Goal: Navigation & Orientation: Understand site structure

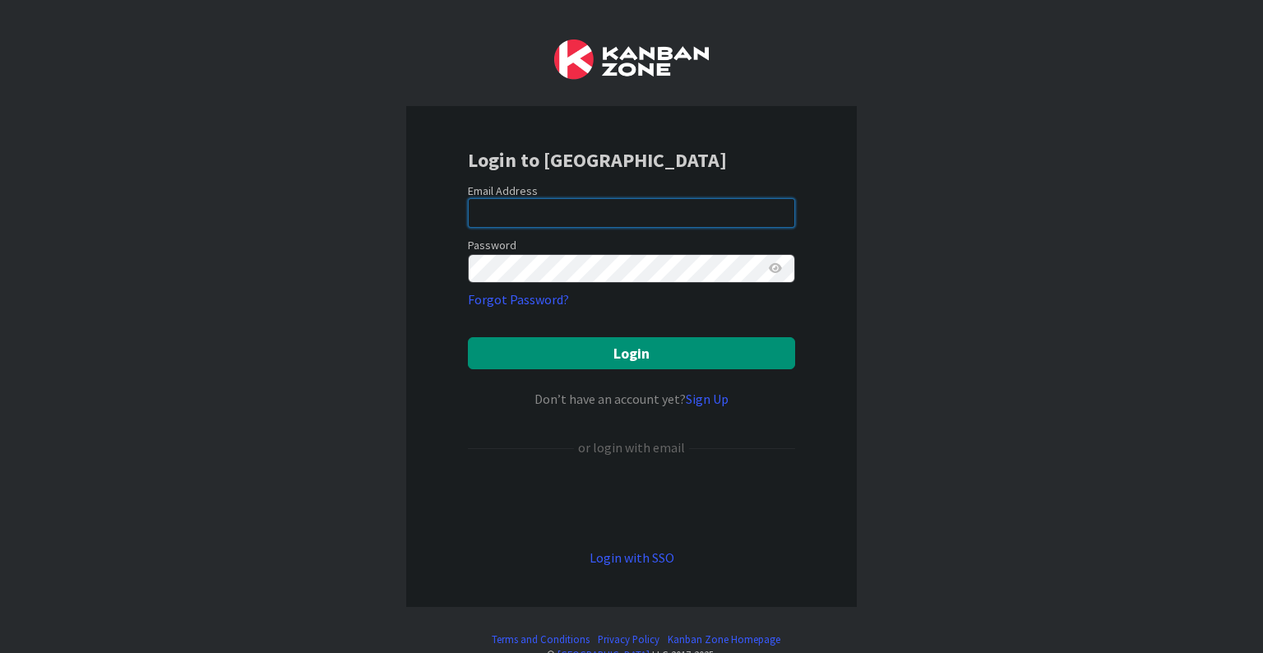
type input "[PERSON_NAME][EMAIL_ADDRESS][DOMAIN_NAME]"
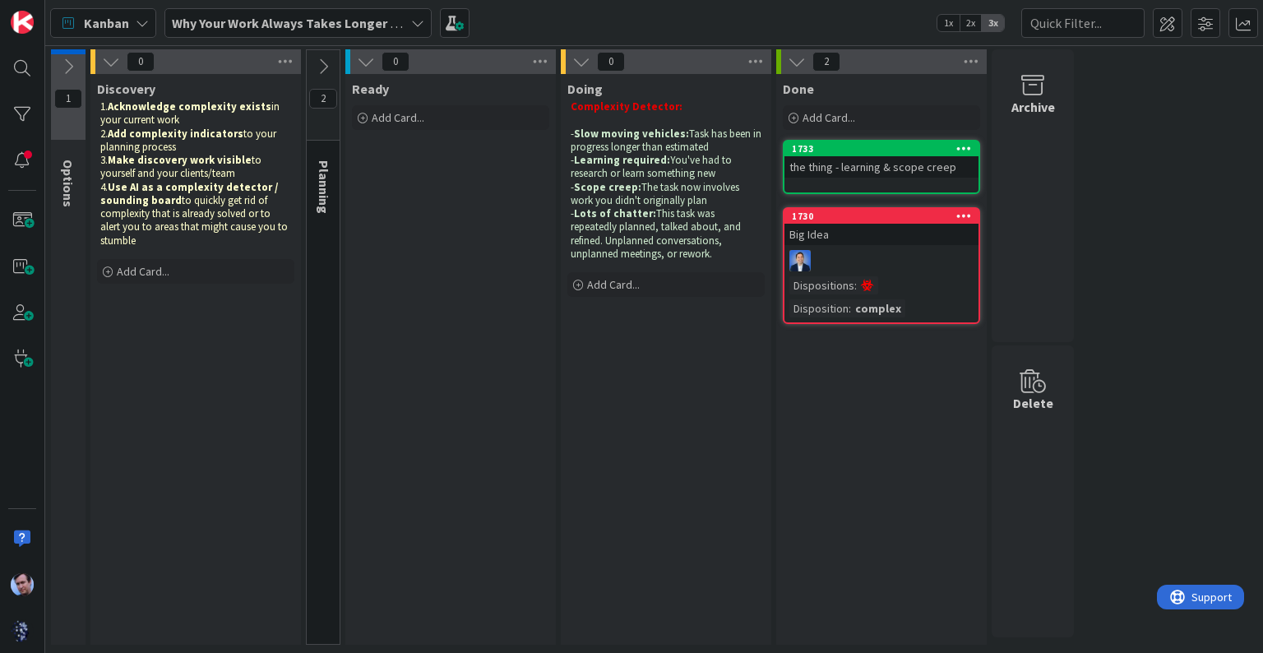
click at [421, 16] on icon at bounding box center [417, 22] width 13 height 13
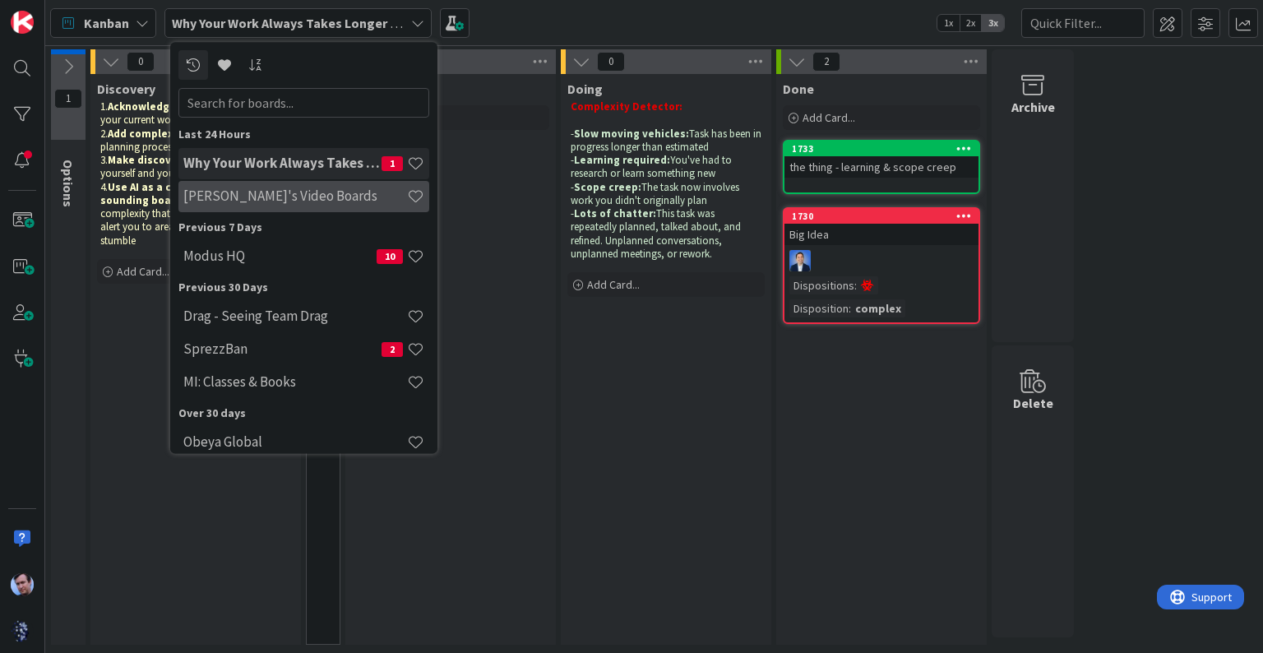
click at [279, 206] on div "[PERSON_NAME]'s Video Boards" at bounding box center [303, 196] width 251 height 31
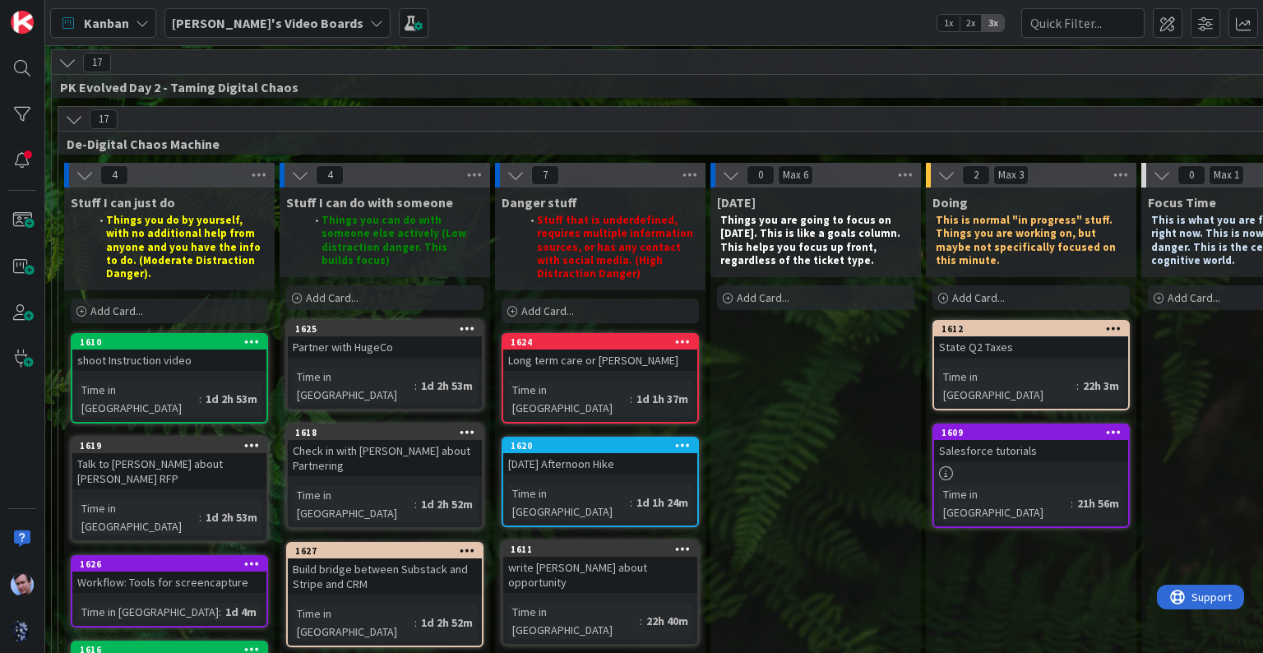
click at [302, 171] on icon at bounding box center [300, 175] width 18 height 18
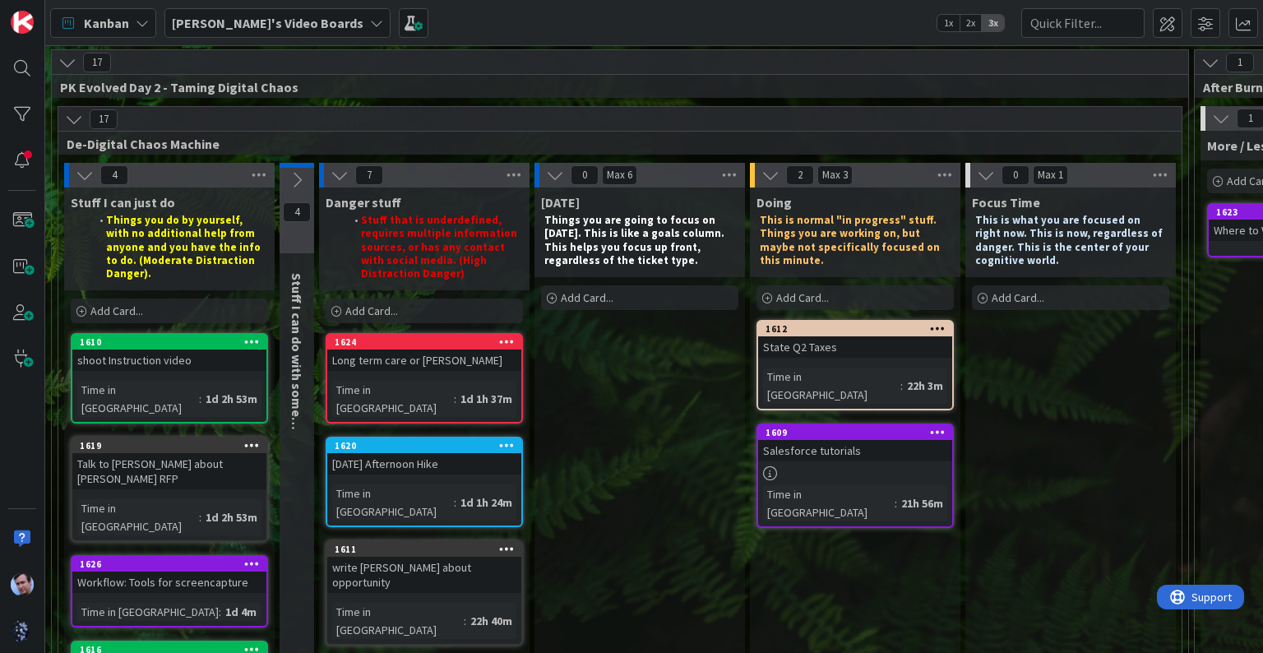
click at [332, 168] on icon at bounding box center [340, 175] width 18 height 18
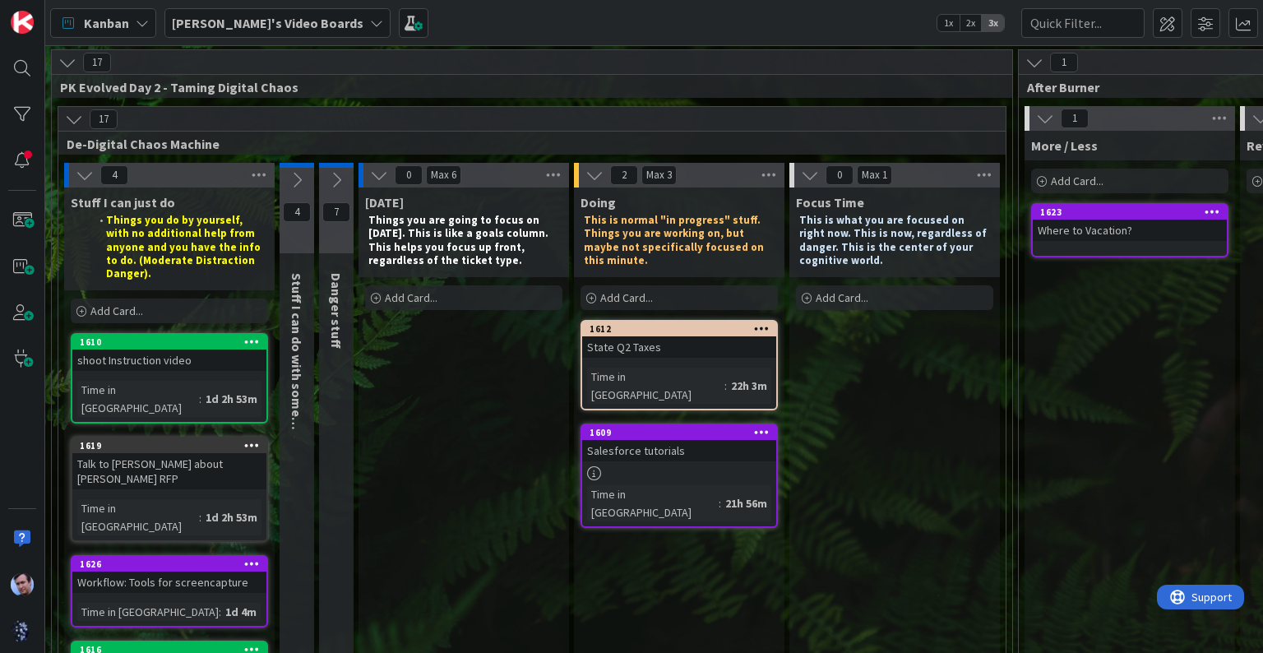
click at [377, 168] on icon at bounding box center [379, 175] width 18 height 18
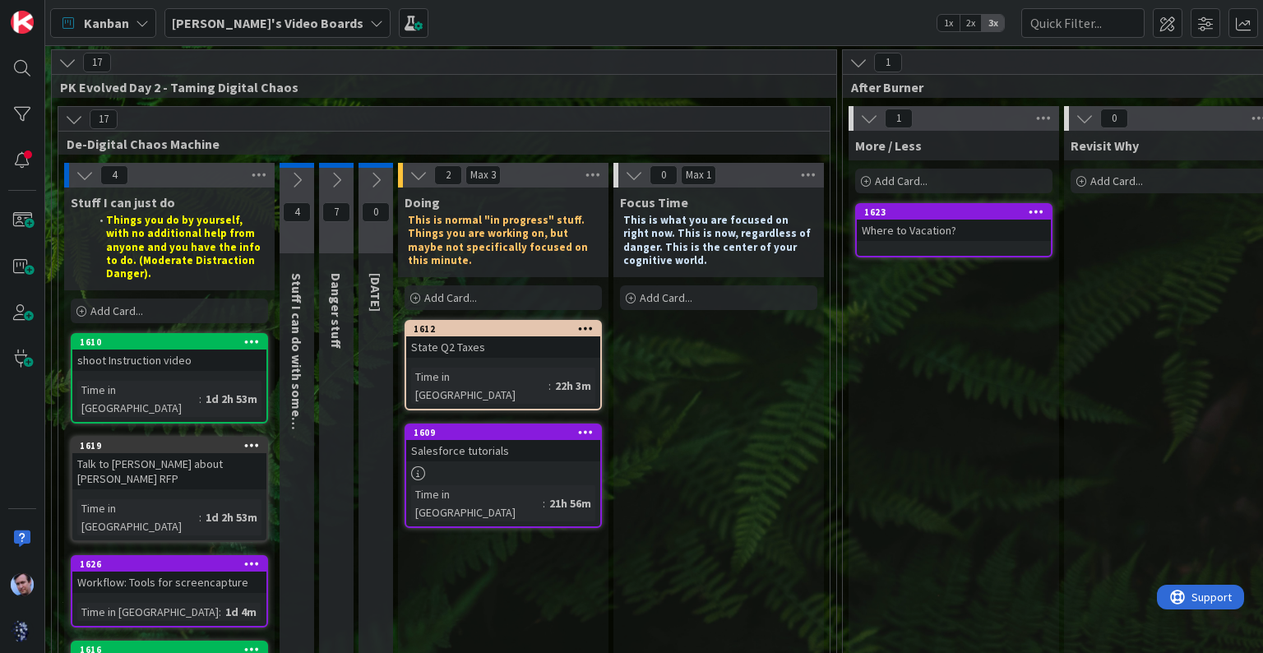
click at [414, 171] on icon at bounding box center [419, 175] width 18 height 18
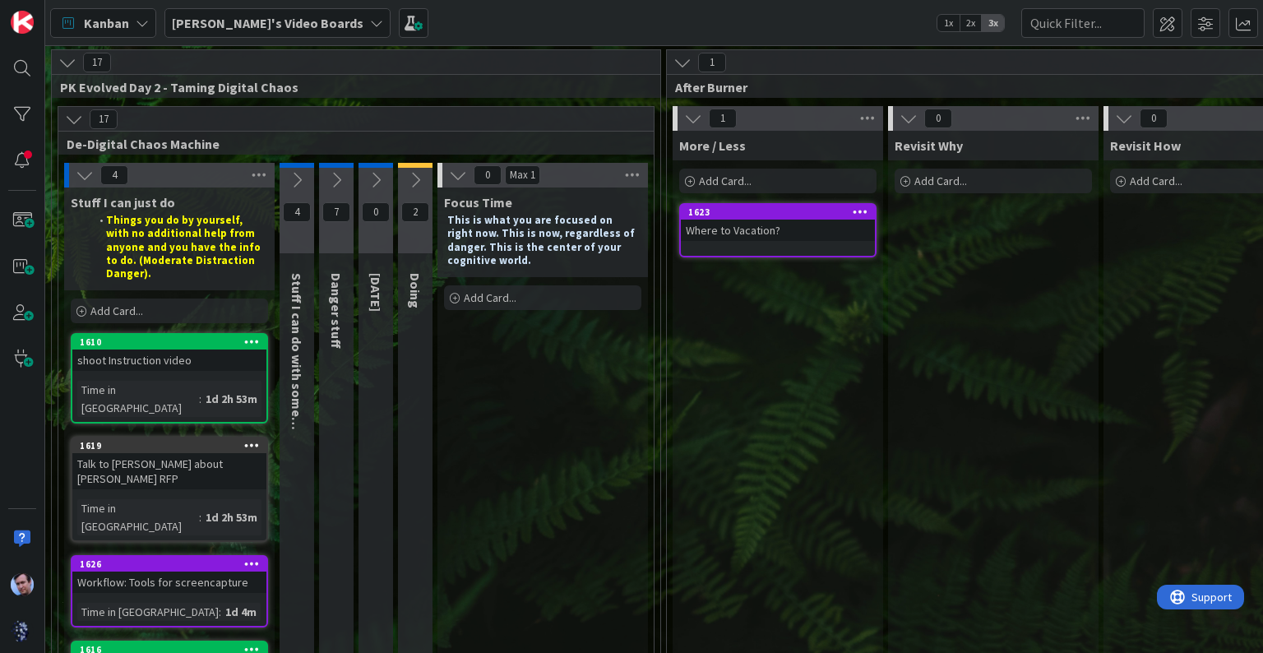
click at [453, 166] on icon at bounding box center [458, 175] width 18 height 18
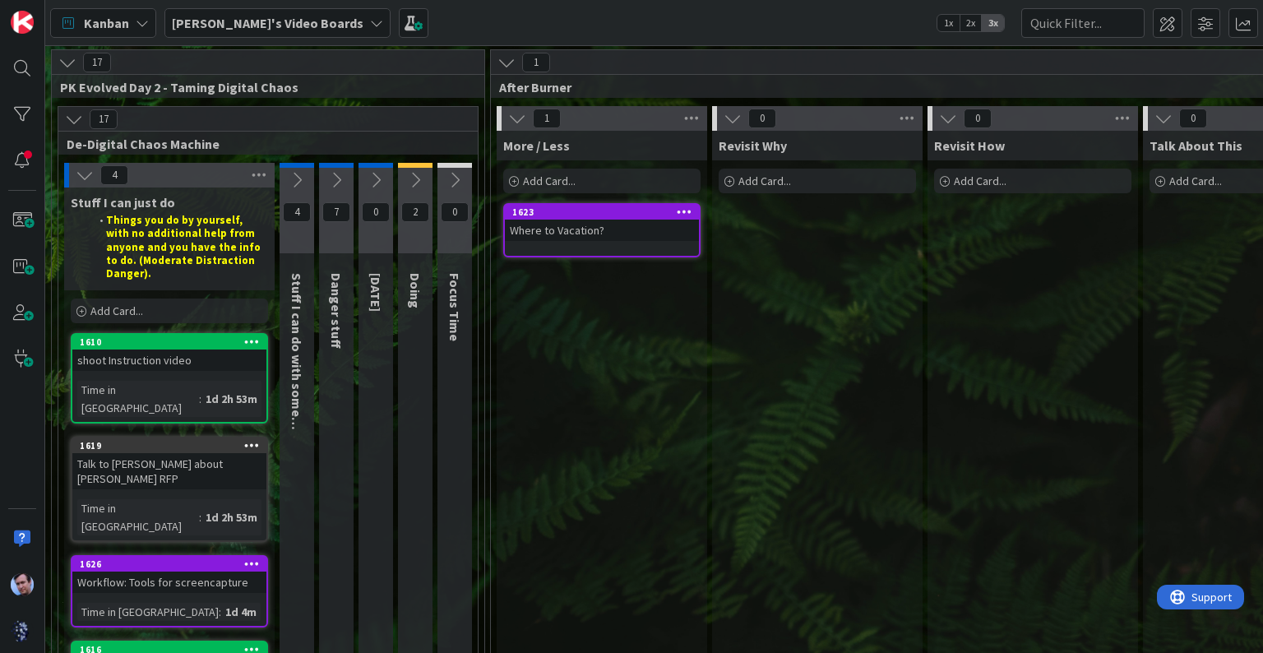
click at [496, 66] on button at bounding box center [506, 62] width 21 height 21
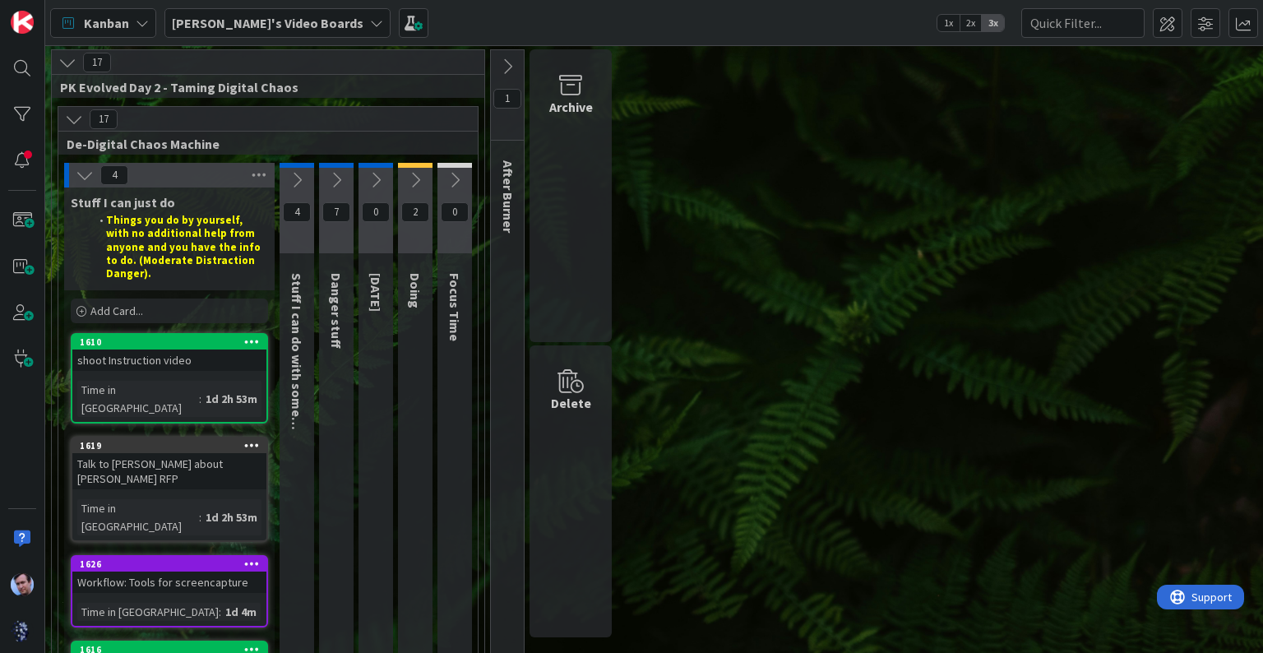
click at [303, 191] on button at bounding box center [297, 180] width 35 height 25
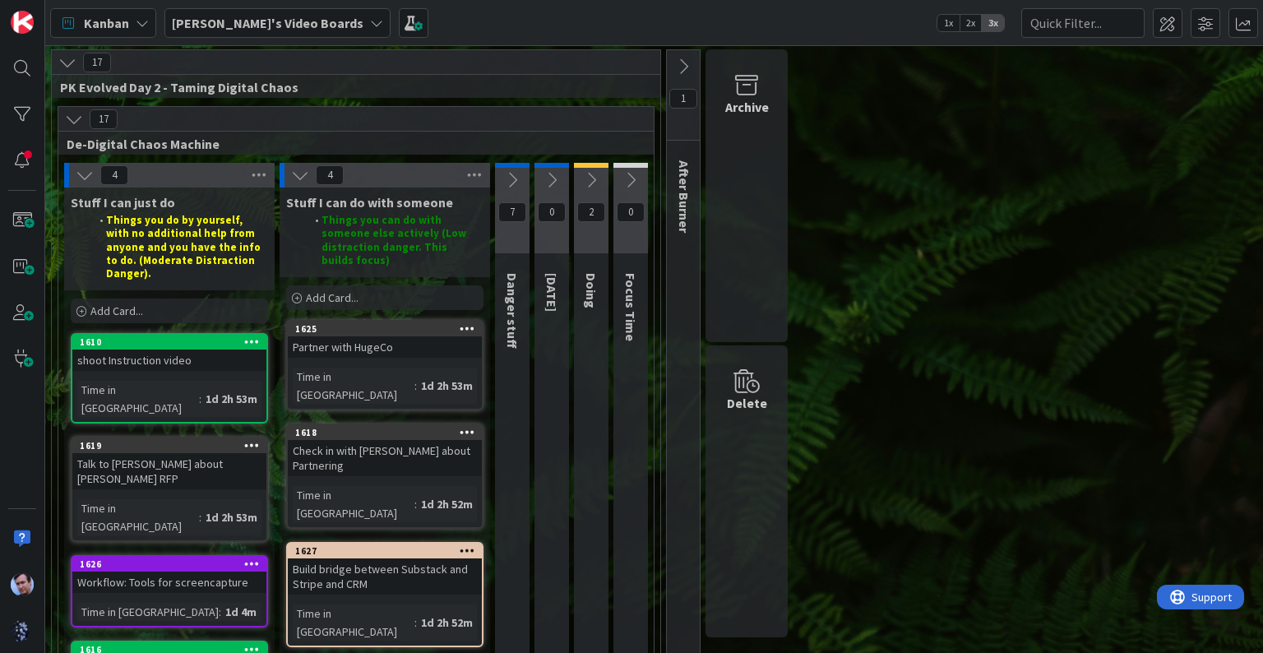
click at [505, 181] on icon at bounding box center [512, 180] width 18 height 18
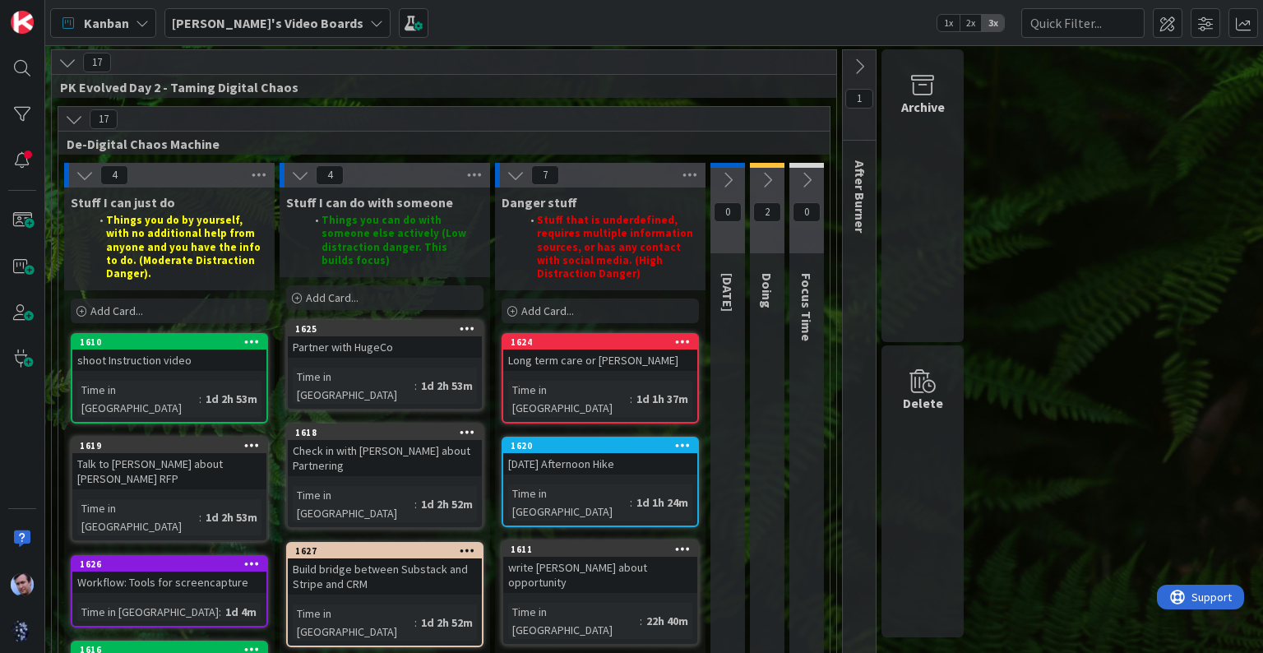
click at [323, 211] on div "Things you can do with someone else actively (Low distraction danger. This buil…" at bounding box center [384, 241] width 197 height 60
click at [377, 220] on strong "Things you can do with someone else actively (Low distraction danger. This buil…" at bounding box center [395, 240] width 147 height 54
drag, startPoint x: 243, startPoint y: 262, endPoint x: 218, endPoint y: 264, distance: 25.6
click at [218, 264] on strong "Things you do by yourself, with no additional help from anyone and you have the…" at bounding box center [184, 246] width 157 height 67
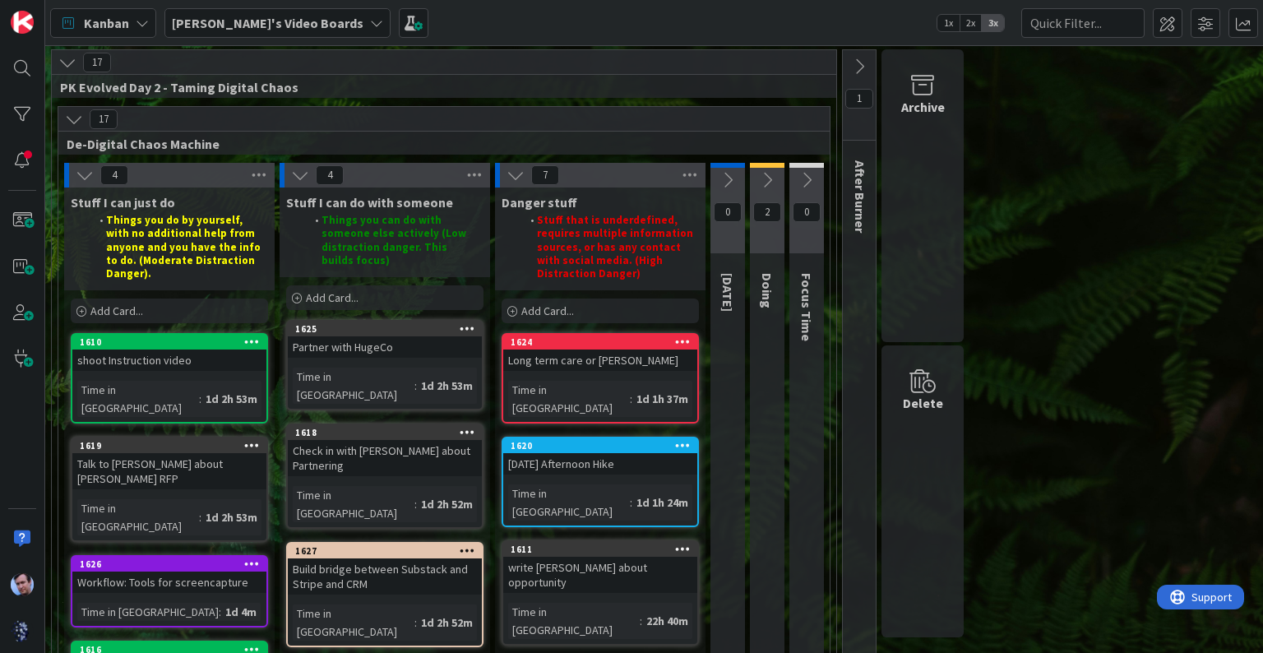
click at [730, 178] on icon at bounding box center [728, 180] width 18 height 18
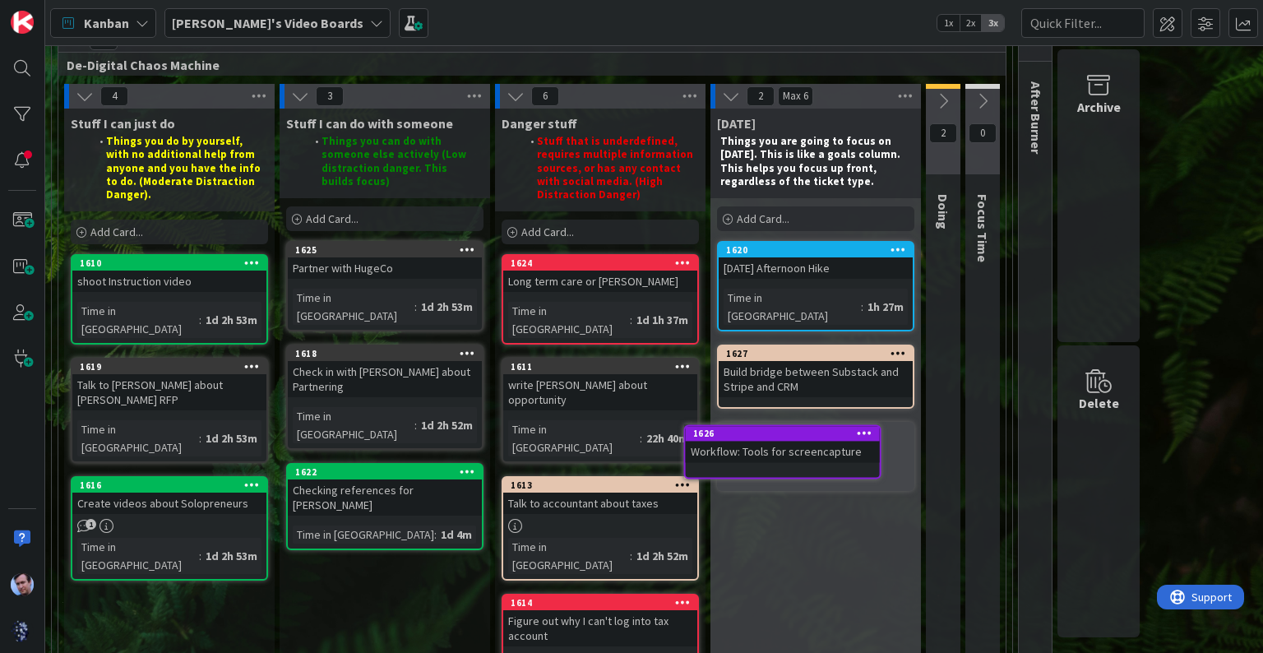
scroll to position [82, 0]
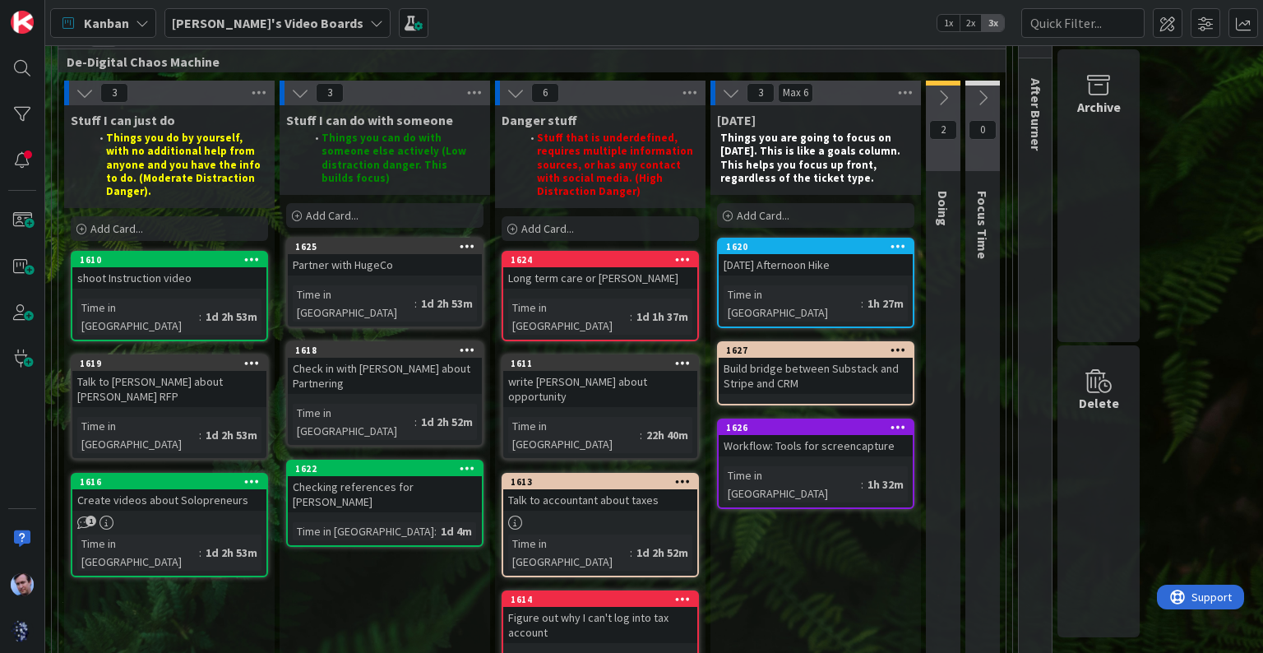
click at [974, 104] on icon at bounding box center [983, 98] width 18 height 18
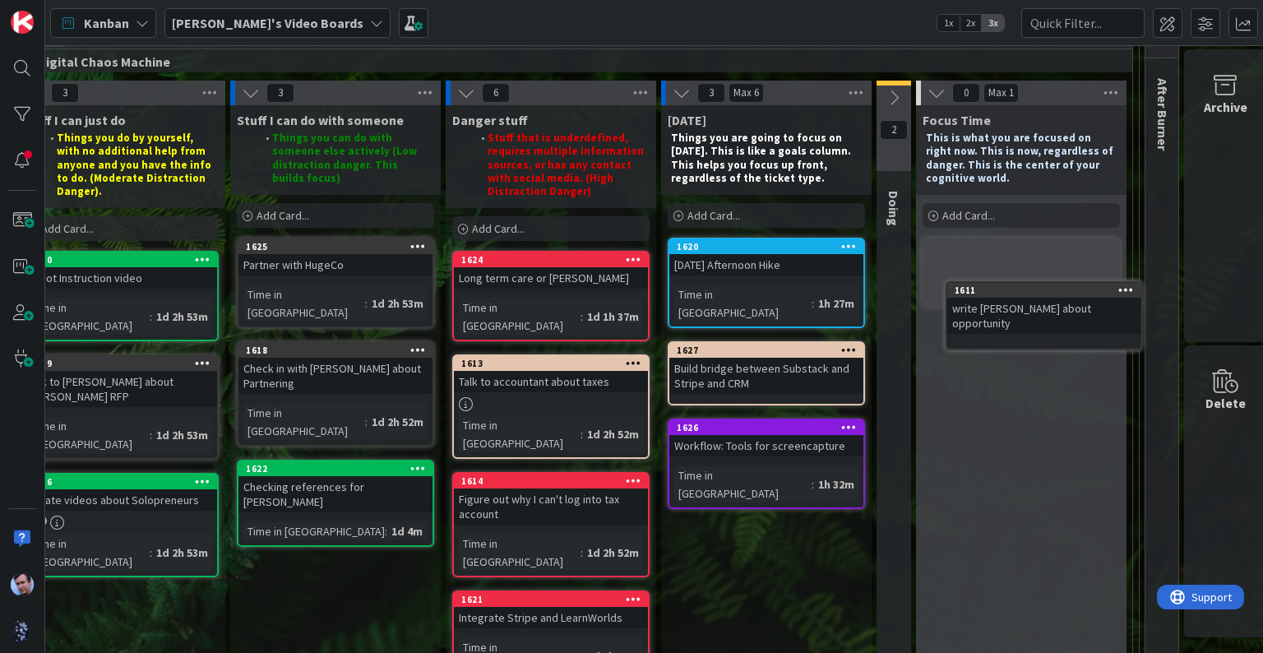
scroll to position [82, 67]
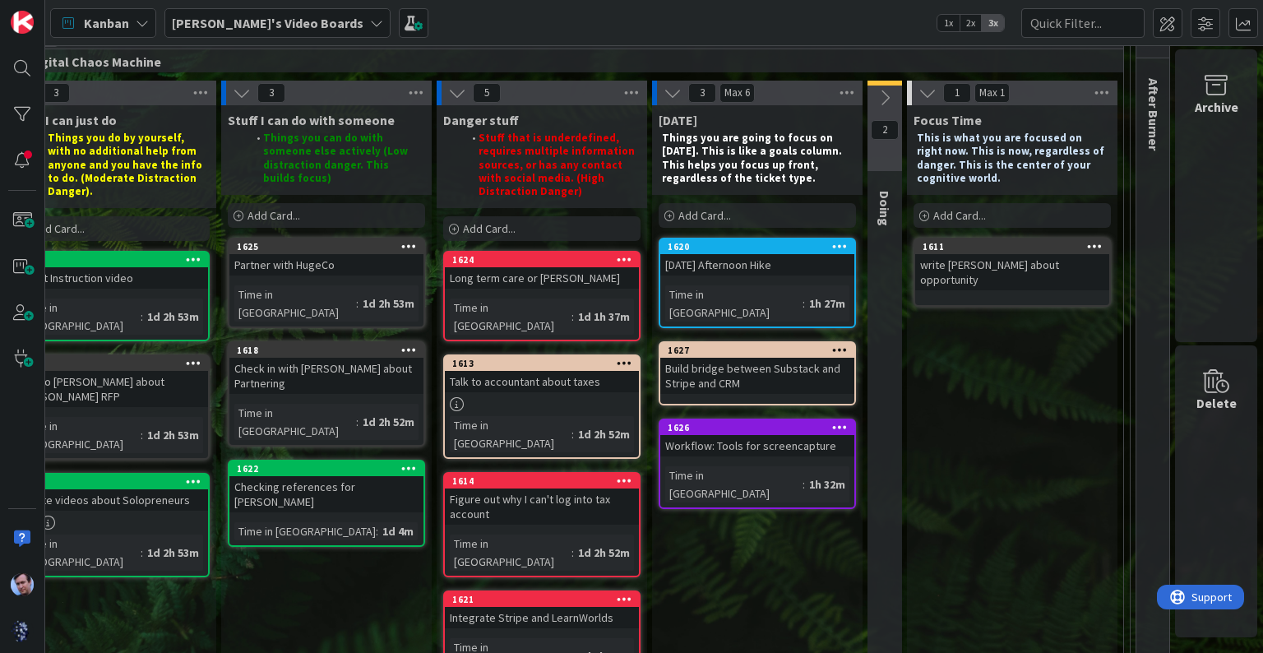
click at [1144, 67] on div "1 After Burner" at bounding box center [1152, 543] width 33 height 1150
click at [1146, 86] on span "After Burner" at bounding box center [1154, 114] width 16 height 72
click at [1159, 199] on div "1 After Burner" at bounding box center [1153, 542] width 35 height 1151
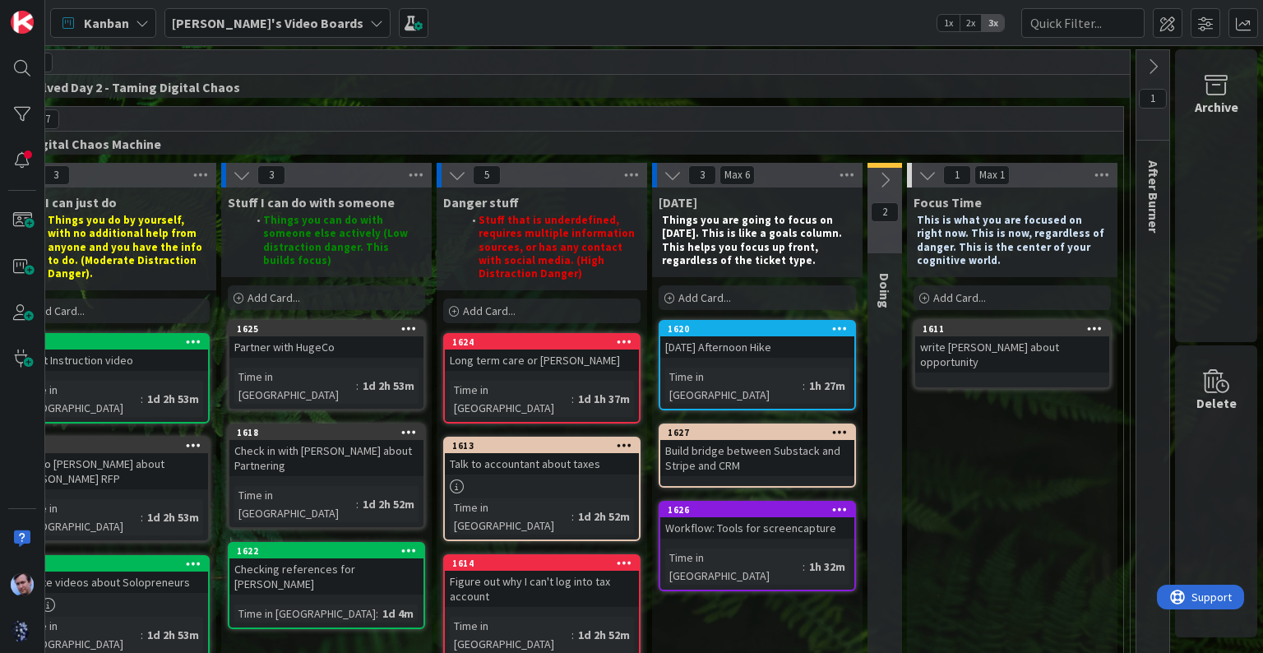
scroll to position [0, 67]
click at [1145, 69] on icon at bounding box center [1153, 67] width 18 height 18
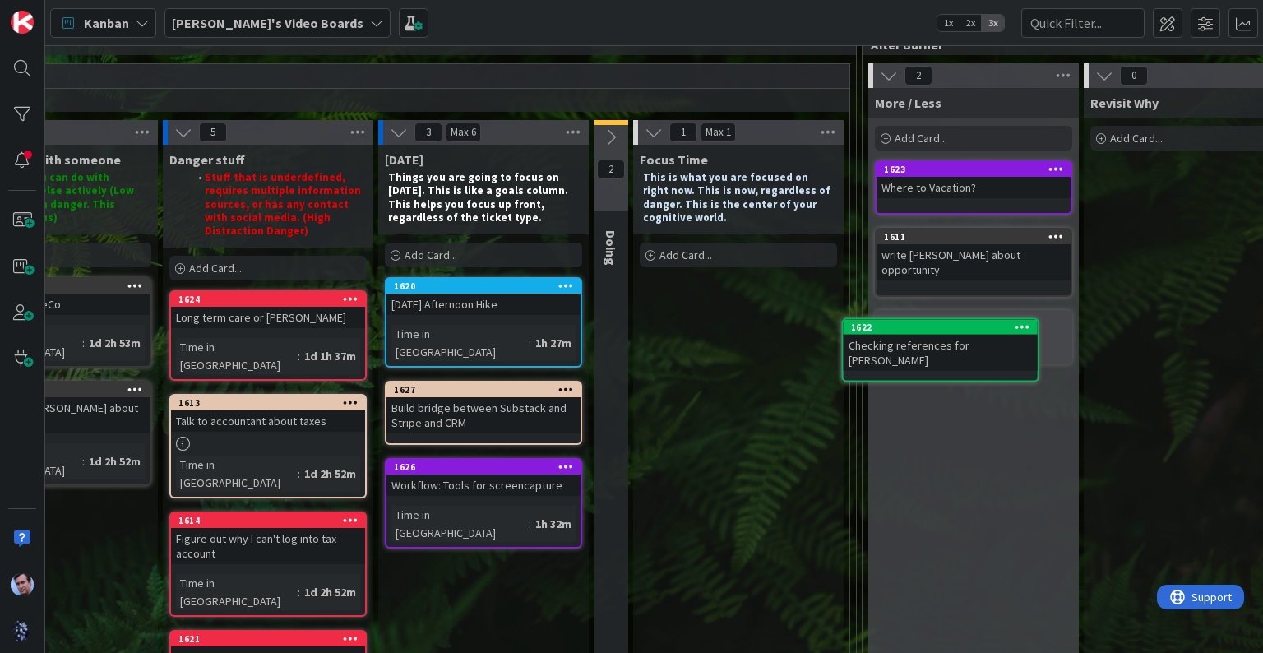
scroll to position [43, 341]
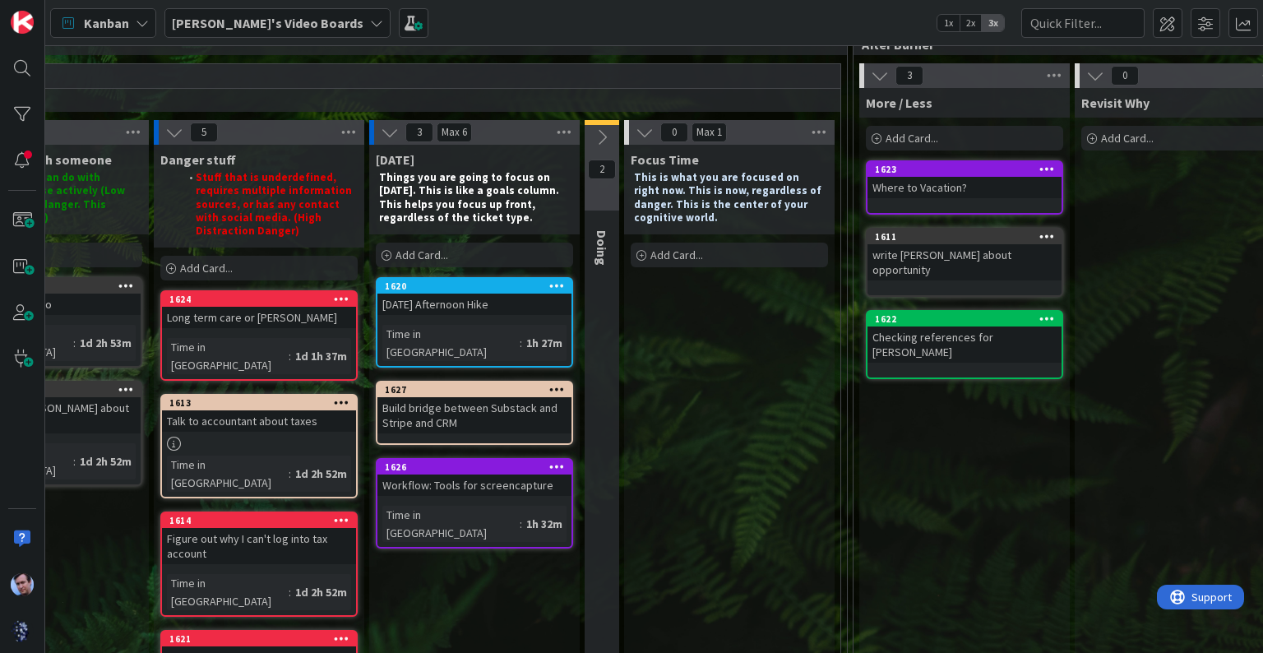
click at [610, 137] on button at bounding box center [602, 137] width 35 height 25
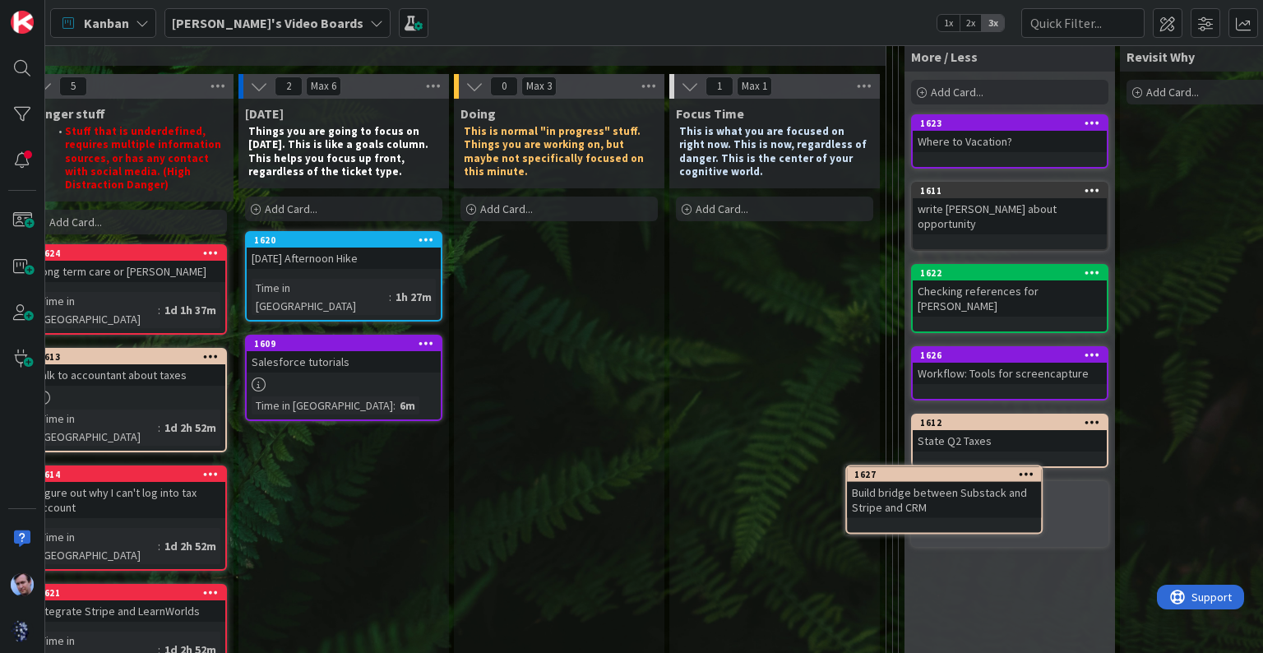
scroll to position [102, 472]
